Goal: Find specific page/section: Find specific page/section

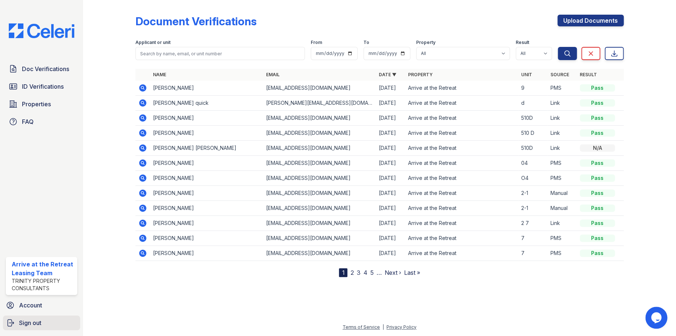
click at [30, 319] on span "Sign out" at bounding box center [30, 322] width 22 height 9
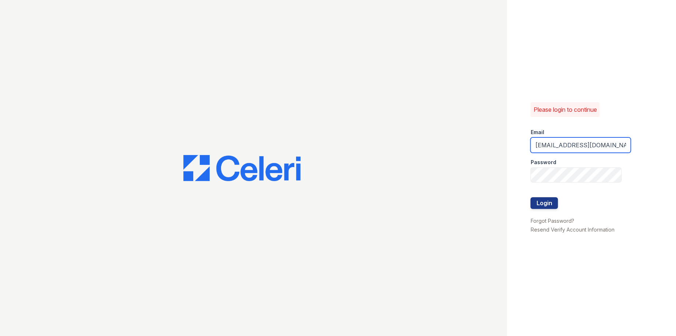
click at [586, 142] on input "Arriveattheretreat@Trinity-pm.com" at bounding box center [580, 144] width 100 height 15
type input "ArriveLaurieLane@Trinity-pm.com"
click at [549, 199] on button "Login" at bounding box center [543, 203] width 27 height 12
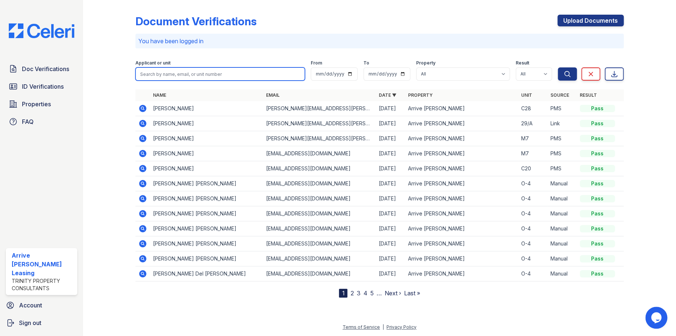
click at [173, 76] on input "search" at bounding box center [219, 73] width 169 height 13
type input "deidre"
click at [558, 67] on button "Search" at bounding box center [567, 73] width 19 height 13
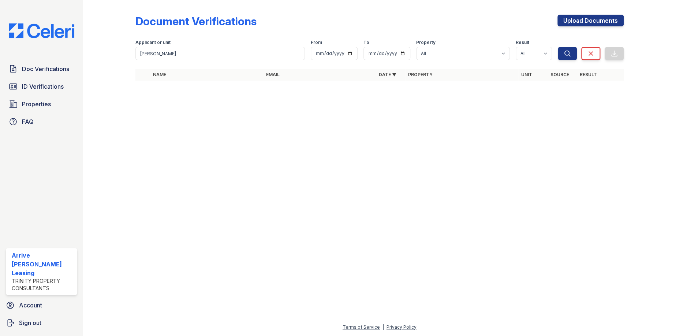
type input "deader"
click at [169, 57] on input "deader" at bounding box center [219, 53] width 169 height 13
type input "deidre"
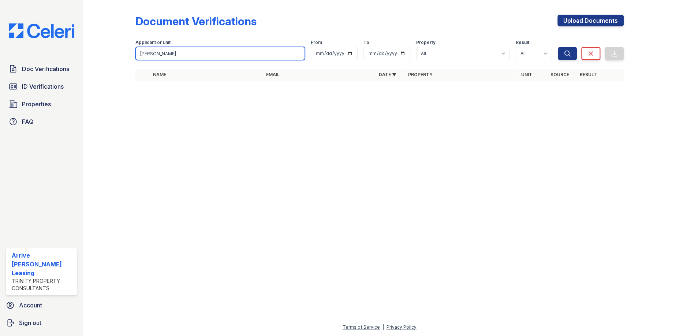
click at [558, 47] on button "Search" at bounding box center [567, 53] width 19 height 13
click at [254, 104] on div at bounding box center [379, 211] width 569 height 223
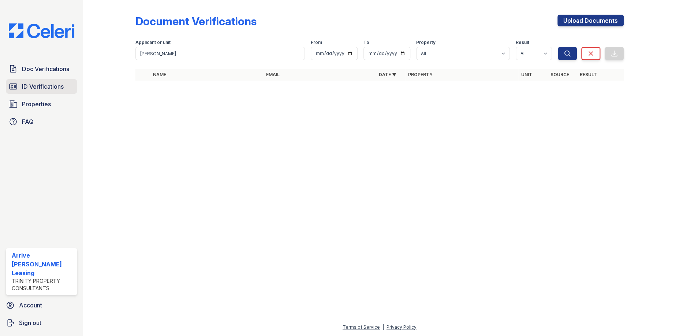
click at [61, 89] on span "ID Verifications" at bounding box center [43, 86] width 42 height 9
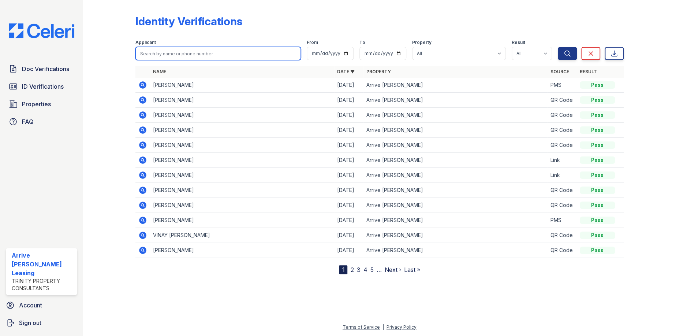
click at [185, 57] on input "search" at bounding box center [217, 53] width 165 height 13
type input "d"
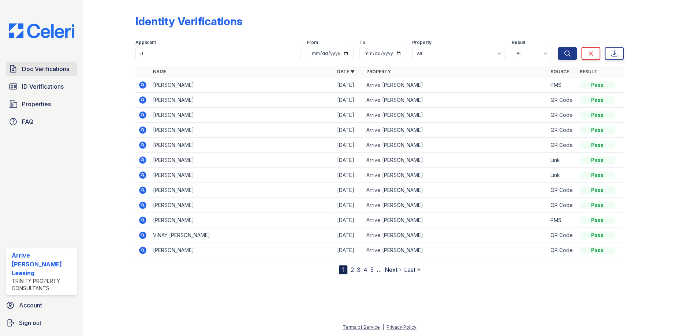
click at [16, 72] on icon at bounding box center [13, 68] width 9 height 9
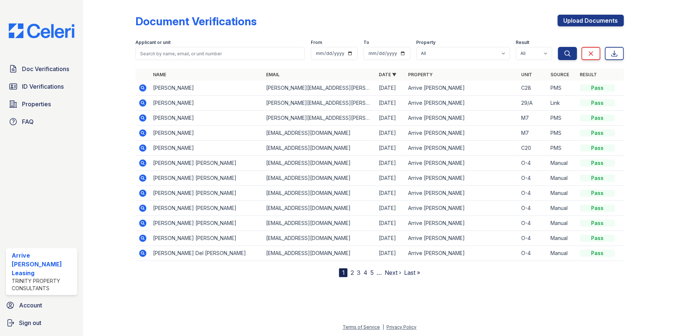
click at [351, 272] on link "2" at bounding box center [351, 272] width 3 height 7
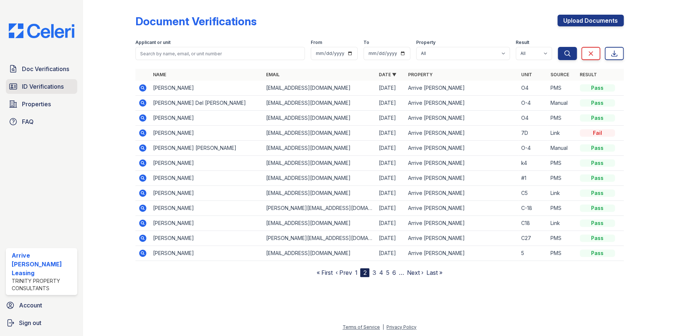
click at [17, 87] on icon at bounding box center [13, 85] width 7 height 5
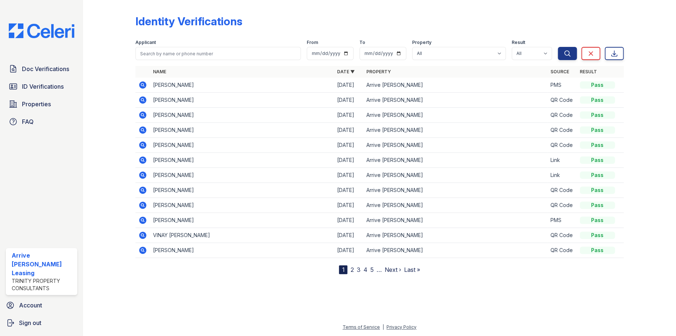
click at [352, 271] on link "2" at bounding box center [351, 269] width 3 height 7
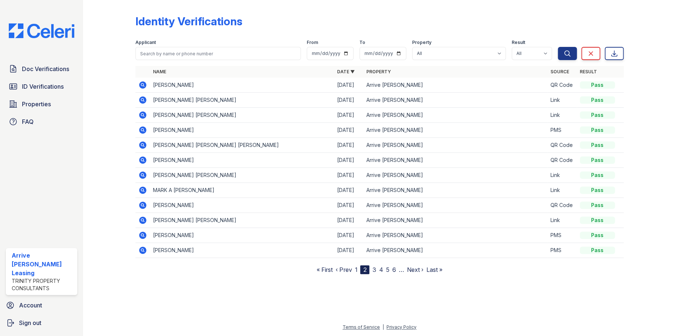
click at [372, 269] on link "3" at bounding box center [374, 269] width 4 height 7
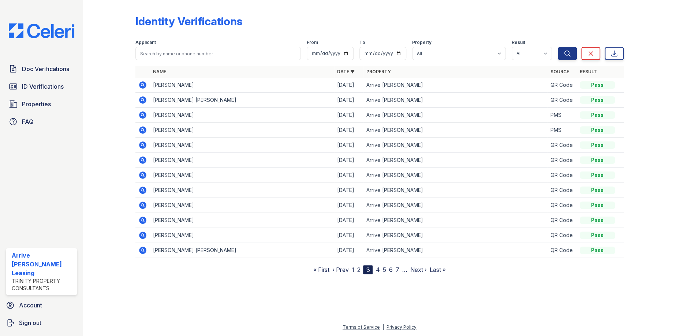
click at [375, 269] on nav "« First ‹ Prev 1 2 3 4 5 6 7 … Next › Last »" at bounding box center [379, 269] width 132 height 9
click at [142, 130] on icon at bounding box center [142, 129] width 2 height 2
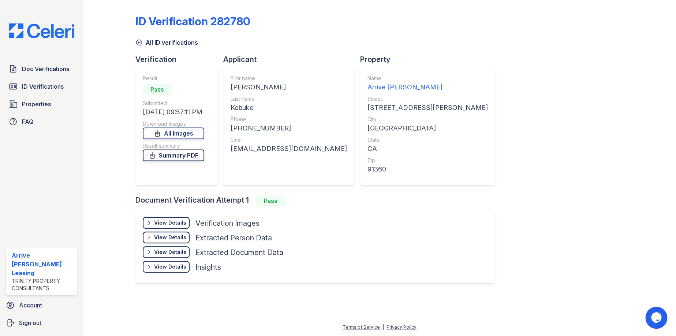
click at [198, 159] on link "Summary PDF" at bounding box center [173, 155] width 61 height 12
